Goal: Navigation & Orientation: Understand site structure

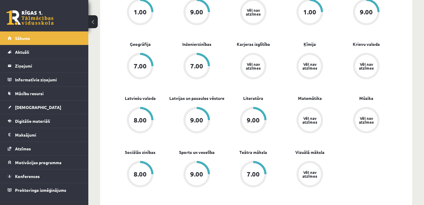
scroll to position [208, 0]
click at [19, 107] on span "[DEMOGRAPHIC_DATA]" at bounding box center [38, 107] width 46 height 5
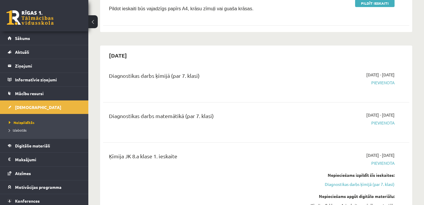
scroll to position [204, 0]
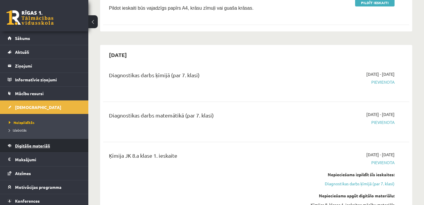
click at [45, 145] on span "Digitālie materiāli" at bounding box center [32, 145] width 35 height 5
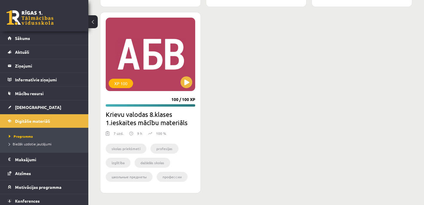
scroll to position [1271, 0]
click at [23, 160] on legend "Maksājumi 0" at bounding box center [48, 160] width 66 height 14
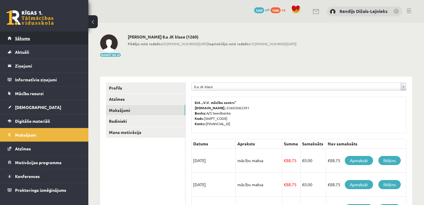
click at [23, 40] on span "Sākums" at bounding box center [22, 38] width 15 height 5
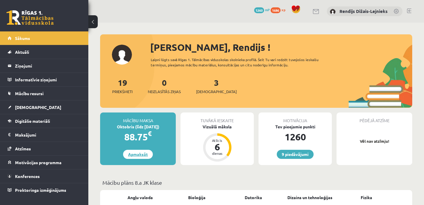
click at [138, 155] on link "Apmaksāt" at bounding box center [138, 154] width 30 height 9
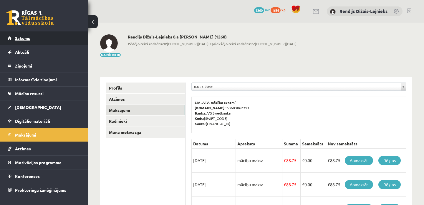
click at [20, 39] on span "Sākums" at bounding box center [22, 38] width 15 height 5
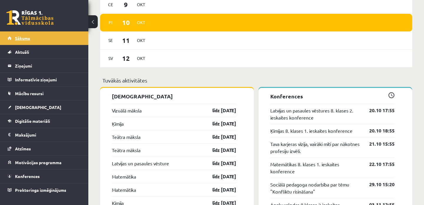
scroll to position [509, 0]
click at [29, 80] on legend "Informatīvie ziņojumi 0" at bounding box center [48, 80] width 66 height 14
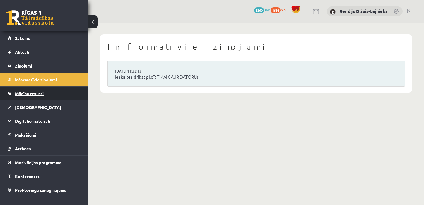
click at [23, 94] on span "Mācību resursi" at bounding box center [29, 93] width 29 height 5
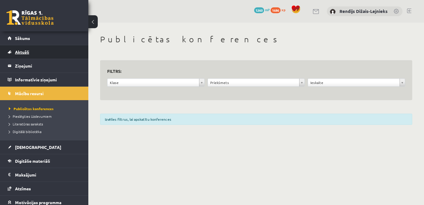
click at [22, 54] on span "Aktuāli" at bounding box center [22, 51] width 14 height 5
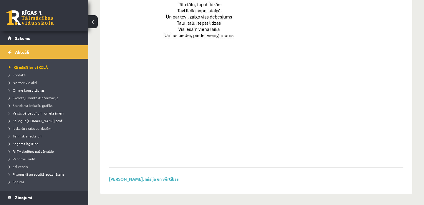
scroll to position [434, 0]
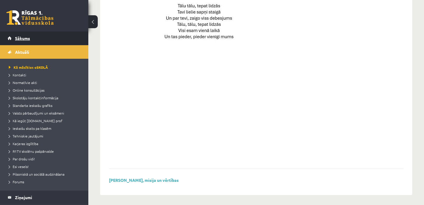
click at [25, 38] on span "Sākums" at bounding box center [22, 38] width 15 height 5
